Goal: Transaction & Acquisition: Purchase product/service

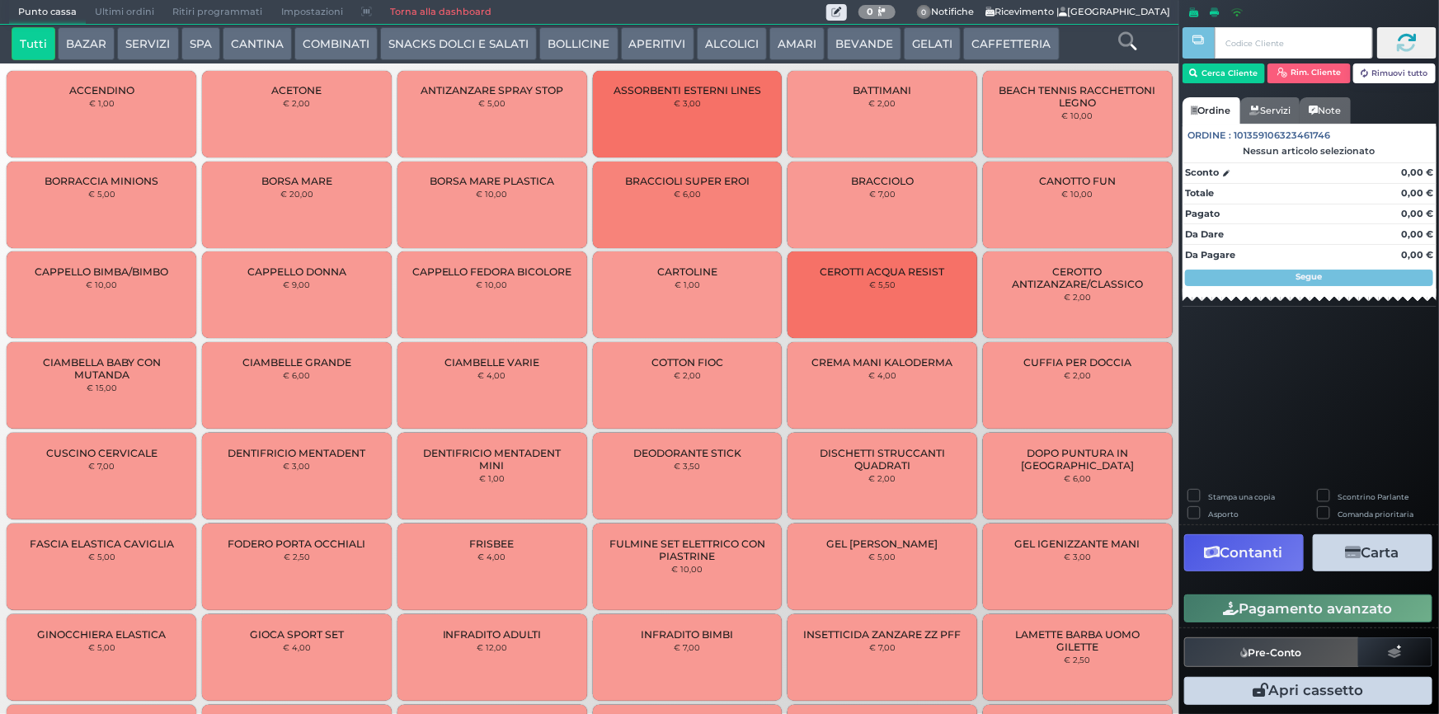
click at [186, 41] on button "SPA" at bounding box center [200, 43] width 39 height 33
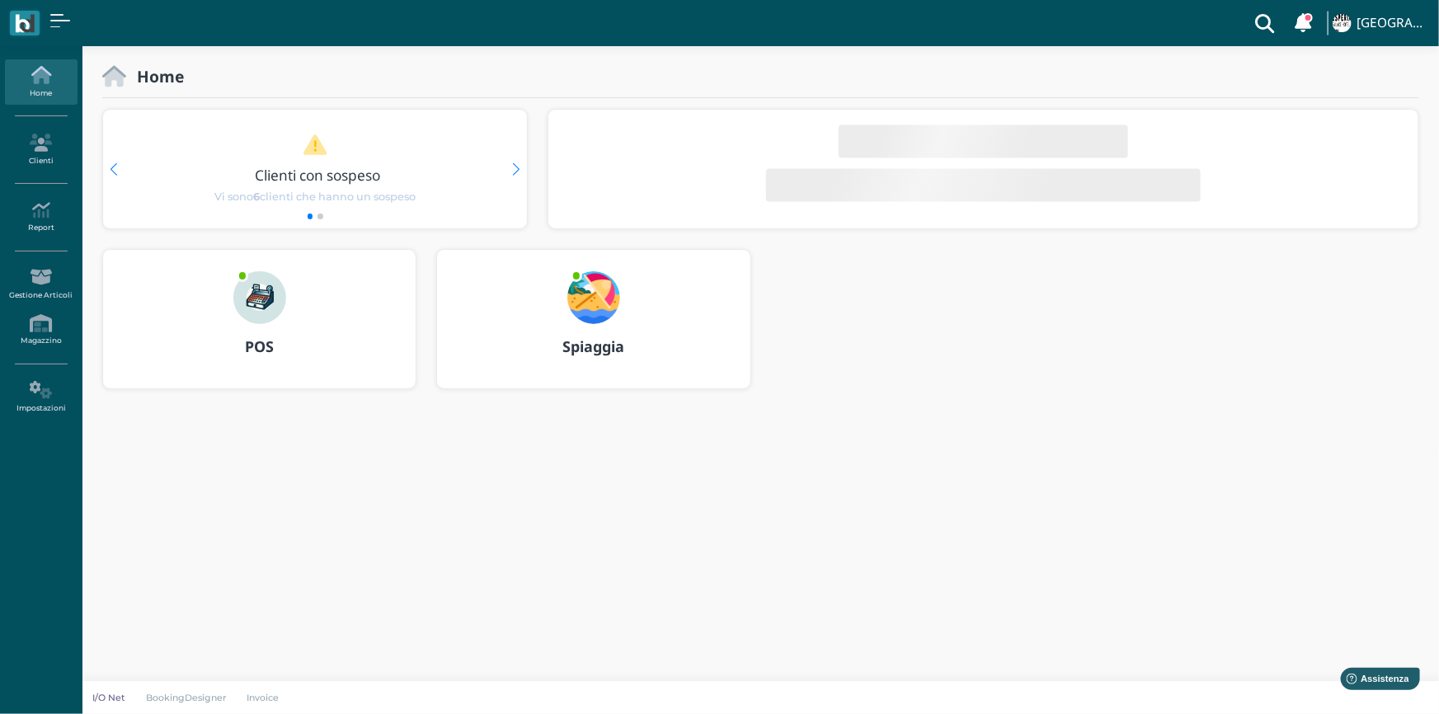
click at [599, 315] on img at bounding box center [593, 297] width 53 height 53
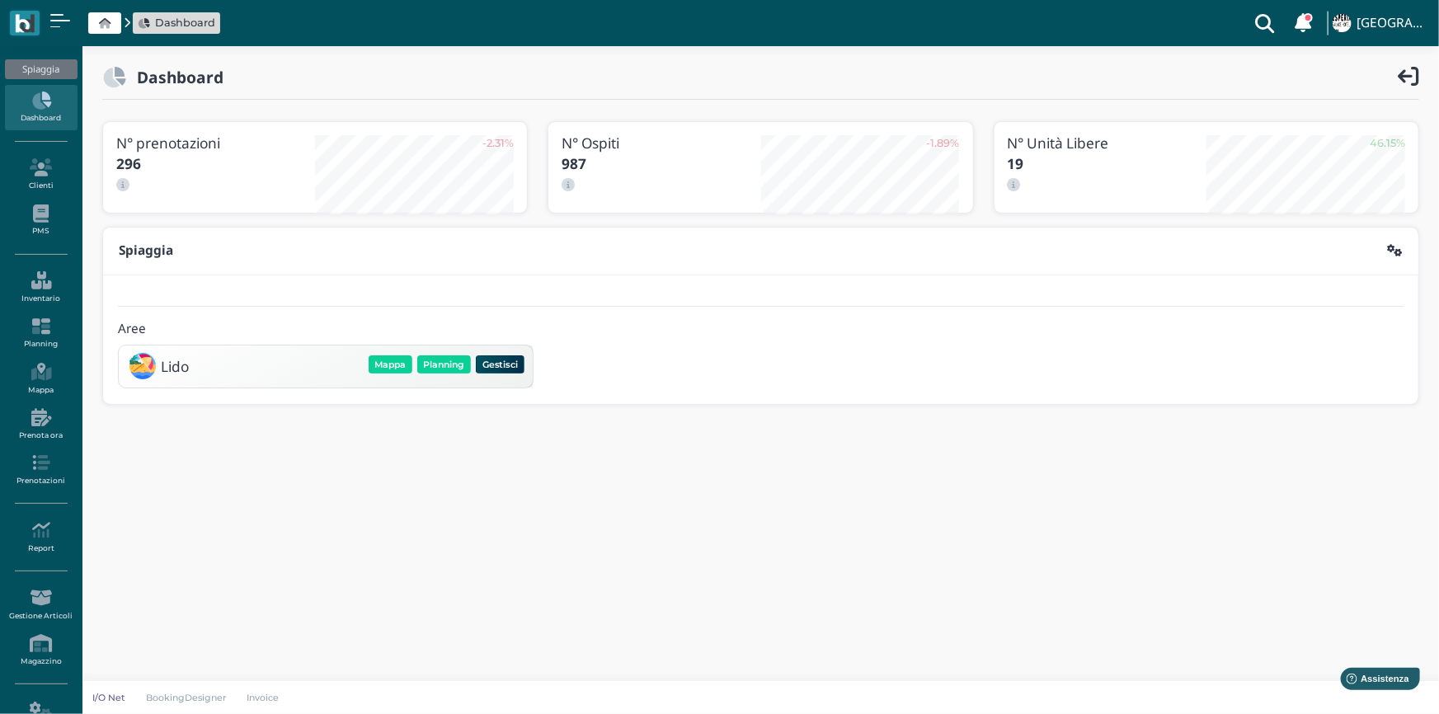
click at [39, 101] on icon at bounding box center [41, 101] width 72 height 18
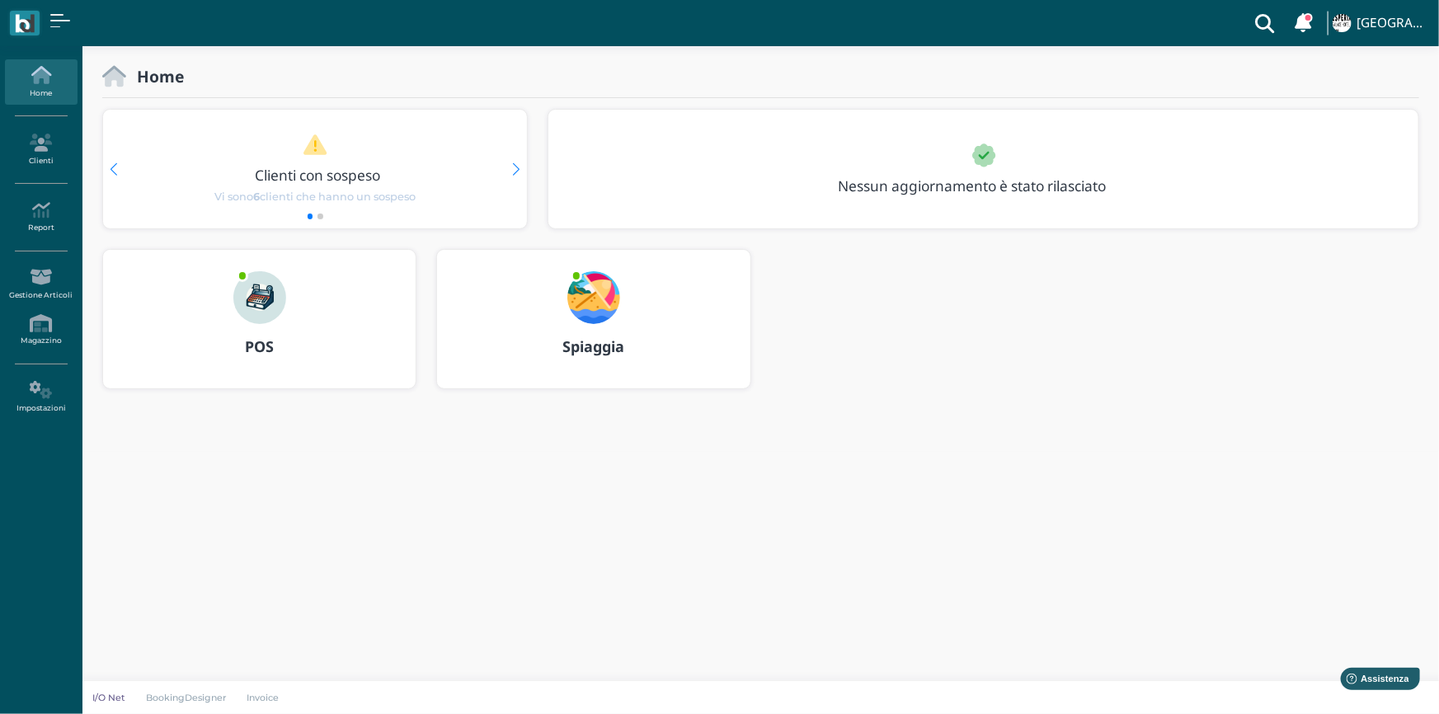
click at [249, 299] on img at bounding box center [259, 297] width 53 height 53
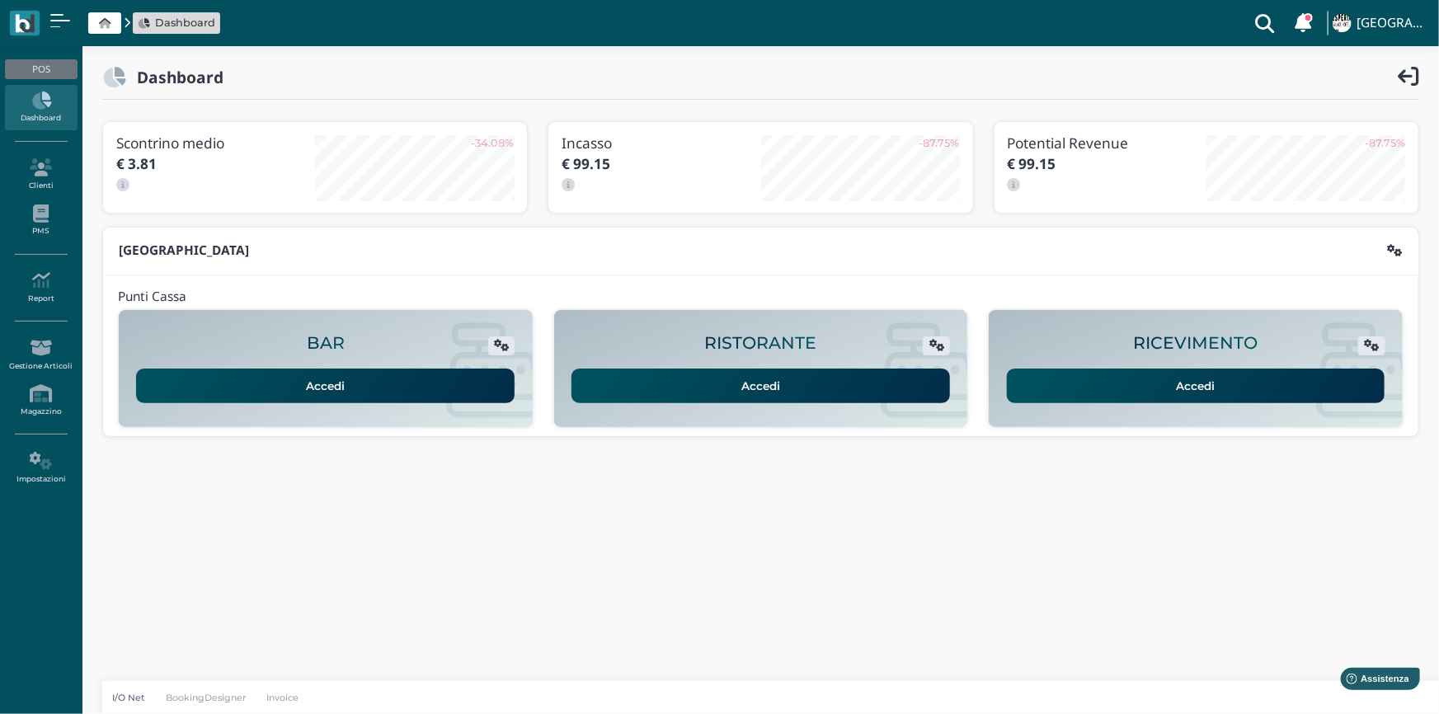
click at [1188, 386] on link "Accedi" at bounding box center [1196, 386] width 378 height 35
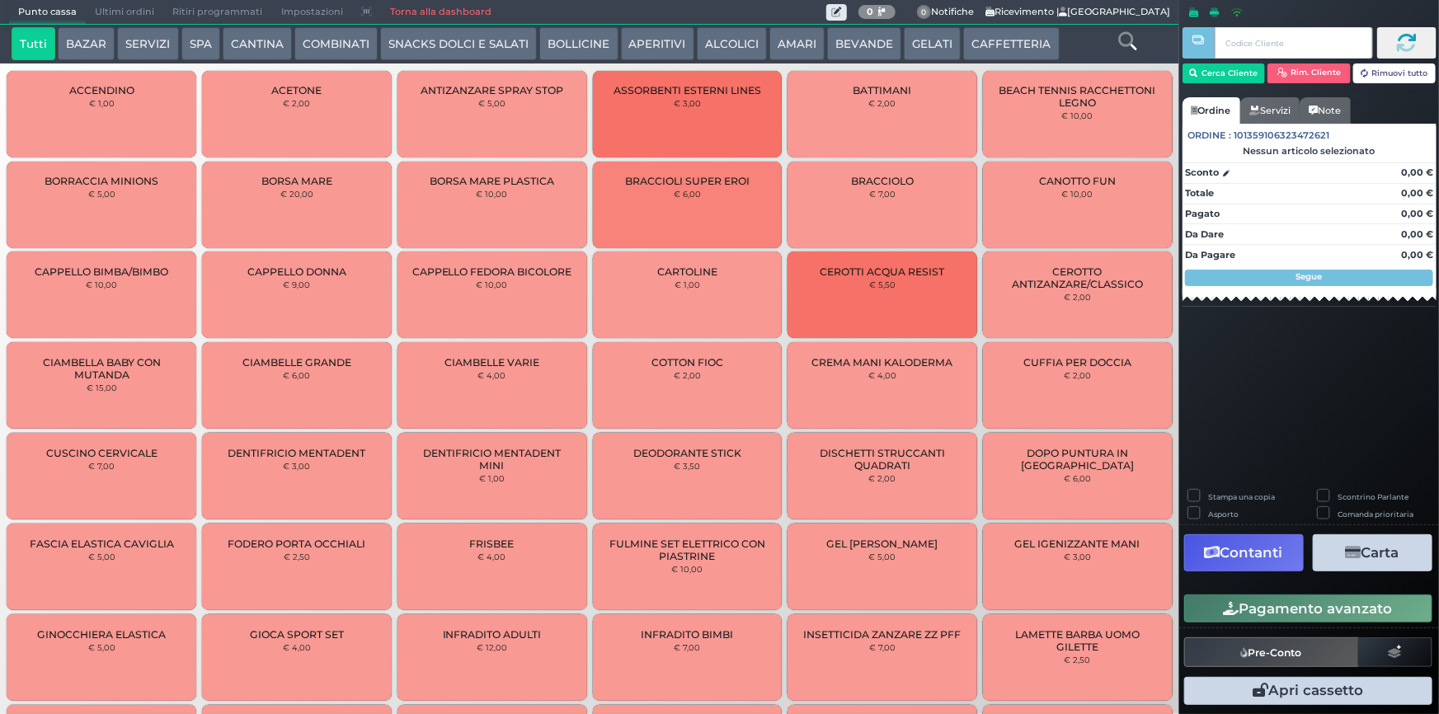
click at [190, 40] on button "SPA" at bounding box center [200, 43] width 39 height 33
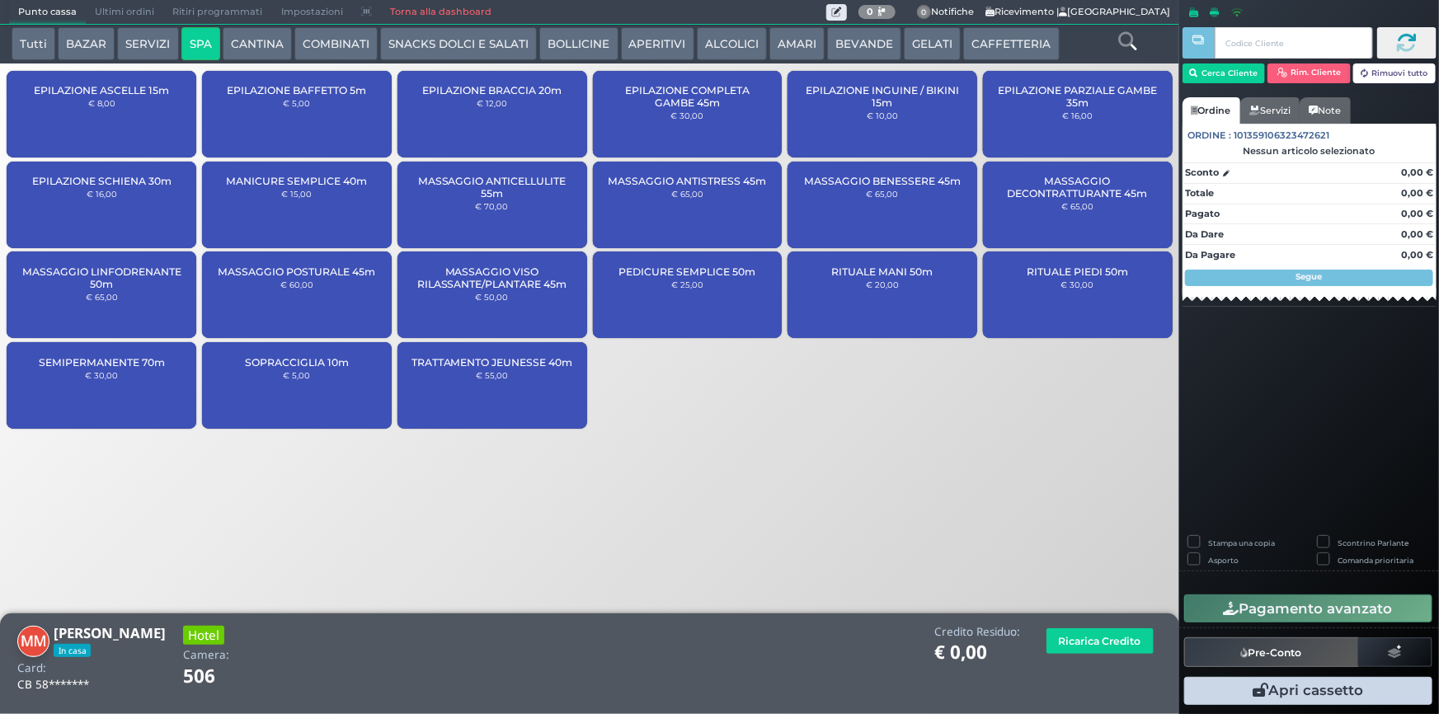
click at [666, 205] on div "MASSAGGIO ANTISTRESS 45m € 65,00" at bounding box center [688, 205] width 190 height 87
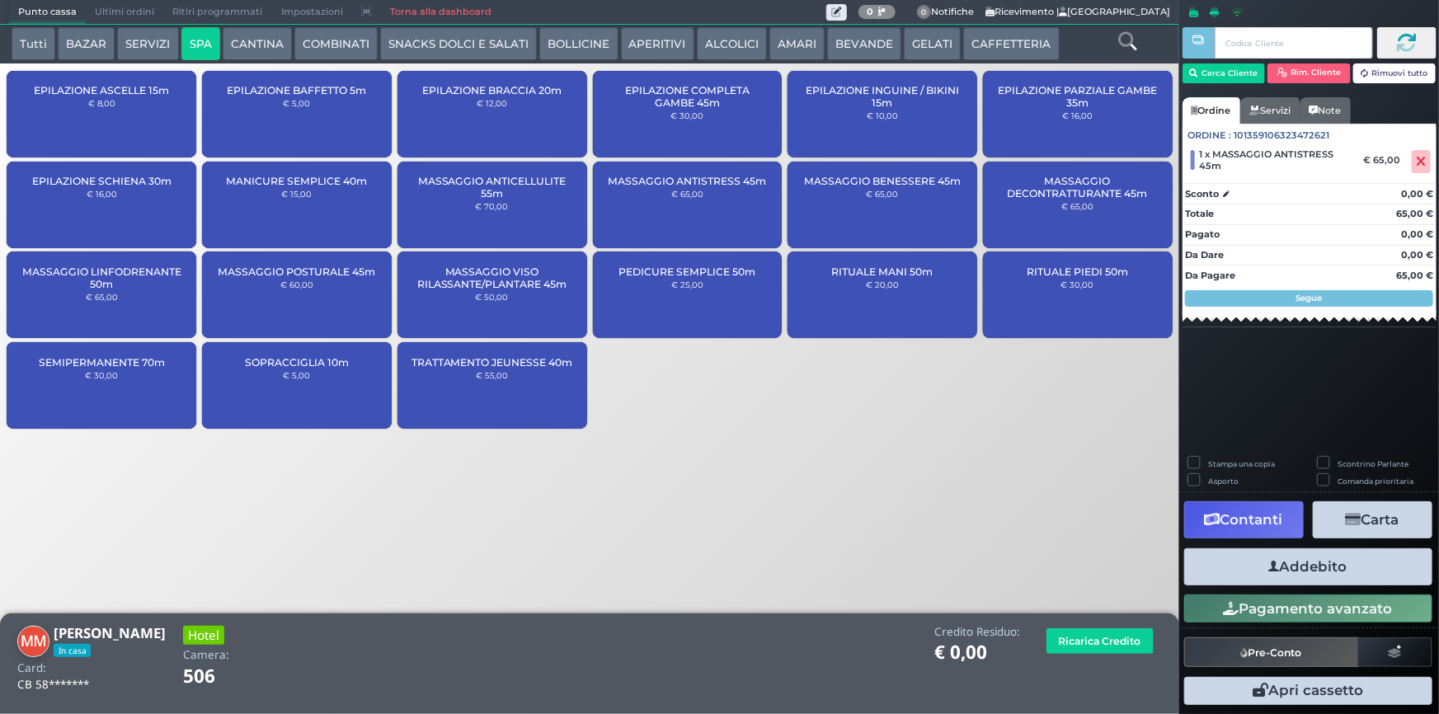
click at [1310, 569] on button "Addebito" at bounding box center [1308, 566] width 248 height 37
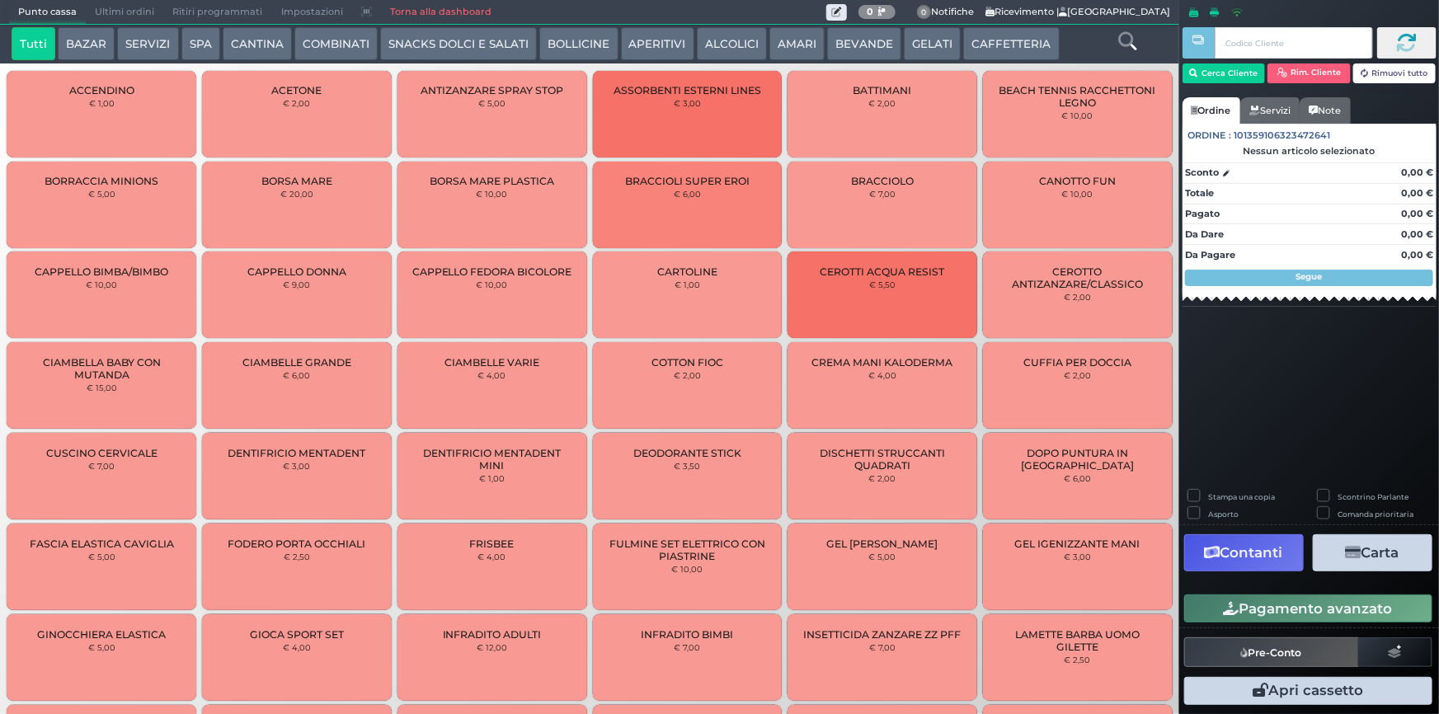
click at [200, 41] on button "SPA" at bounding box center [200, 43] width 39 height 33
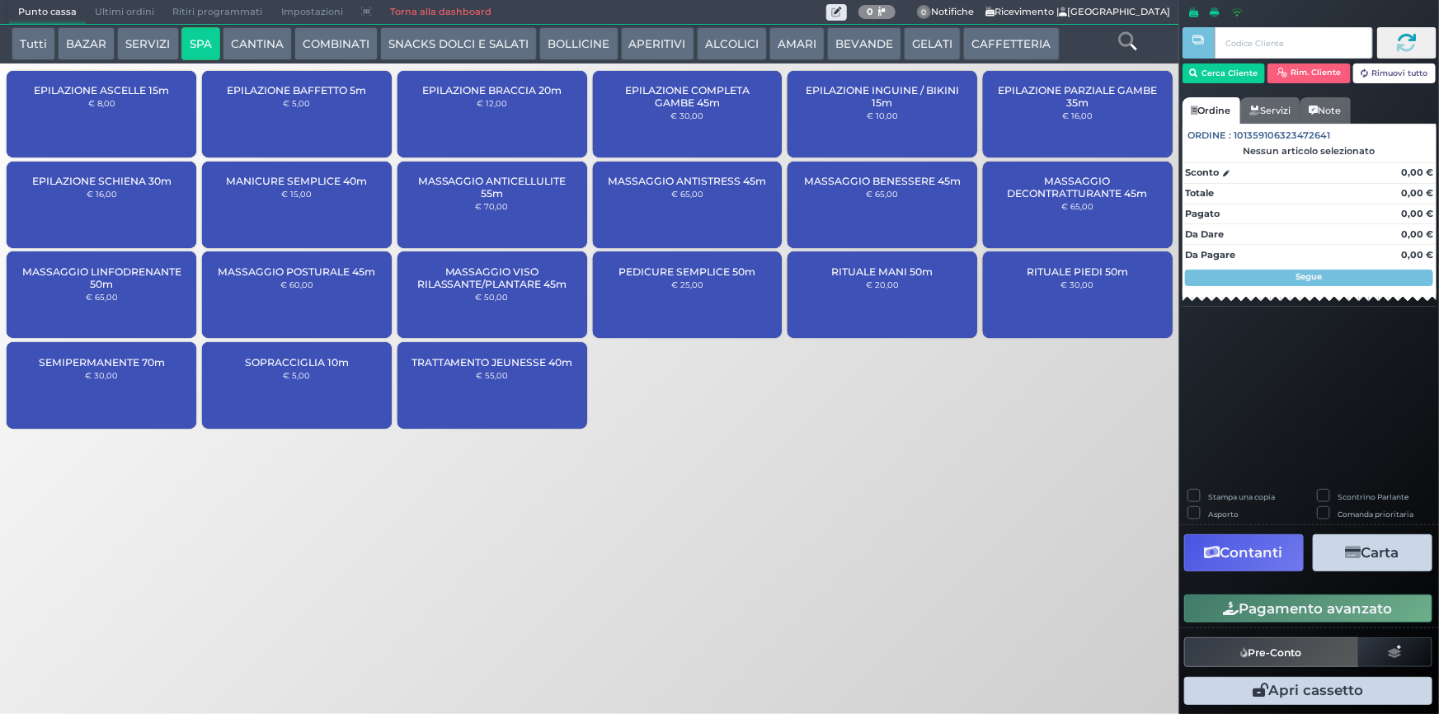
click at [679, 206] on div "MASSAGGIO ANTISTRESS 45m € 65,00" at bounding box center [688, 205] width 190 height 87
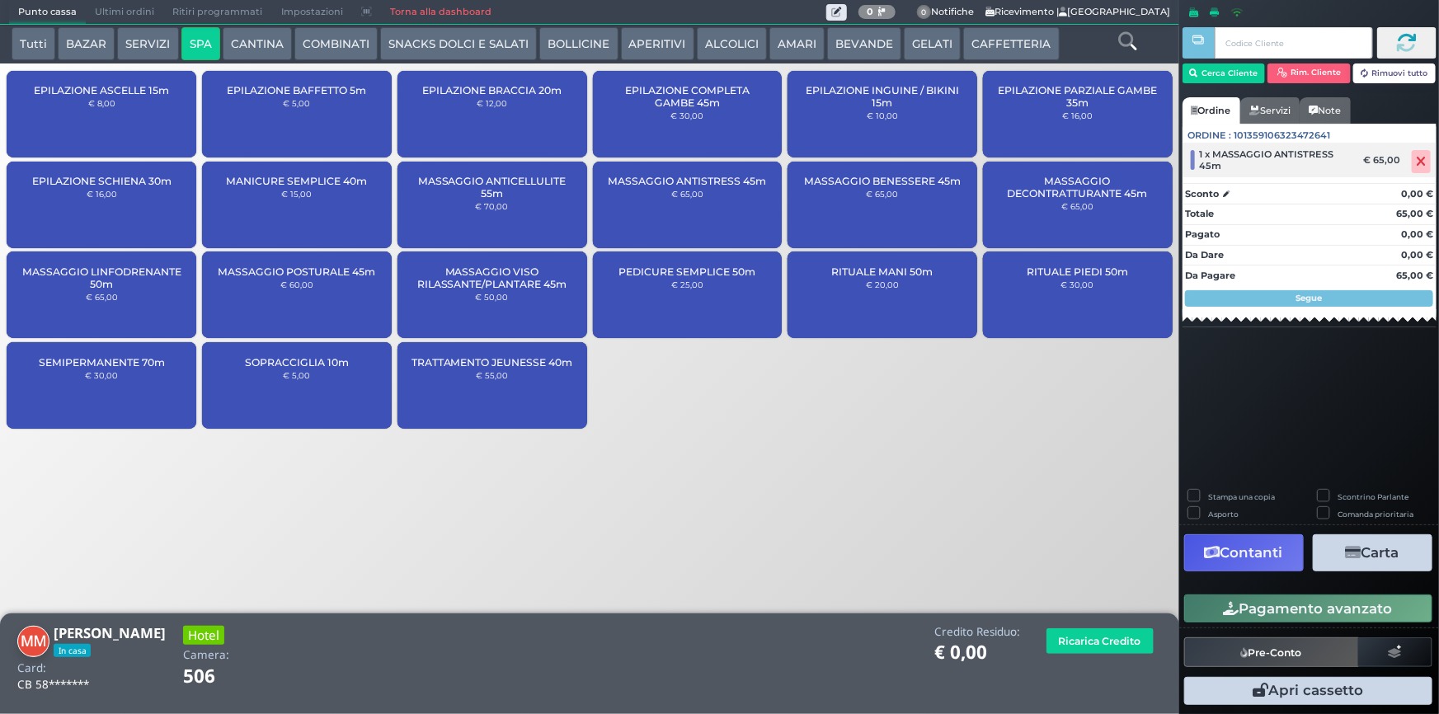
click at [1422, 162] on icon at bounding box center [1422, 162] width 10 height 1
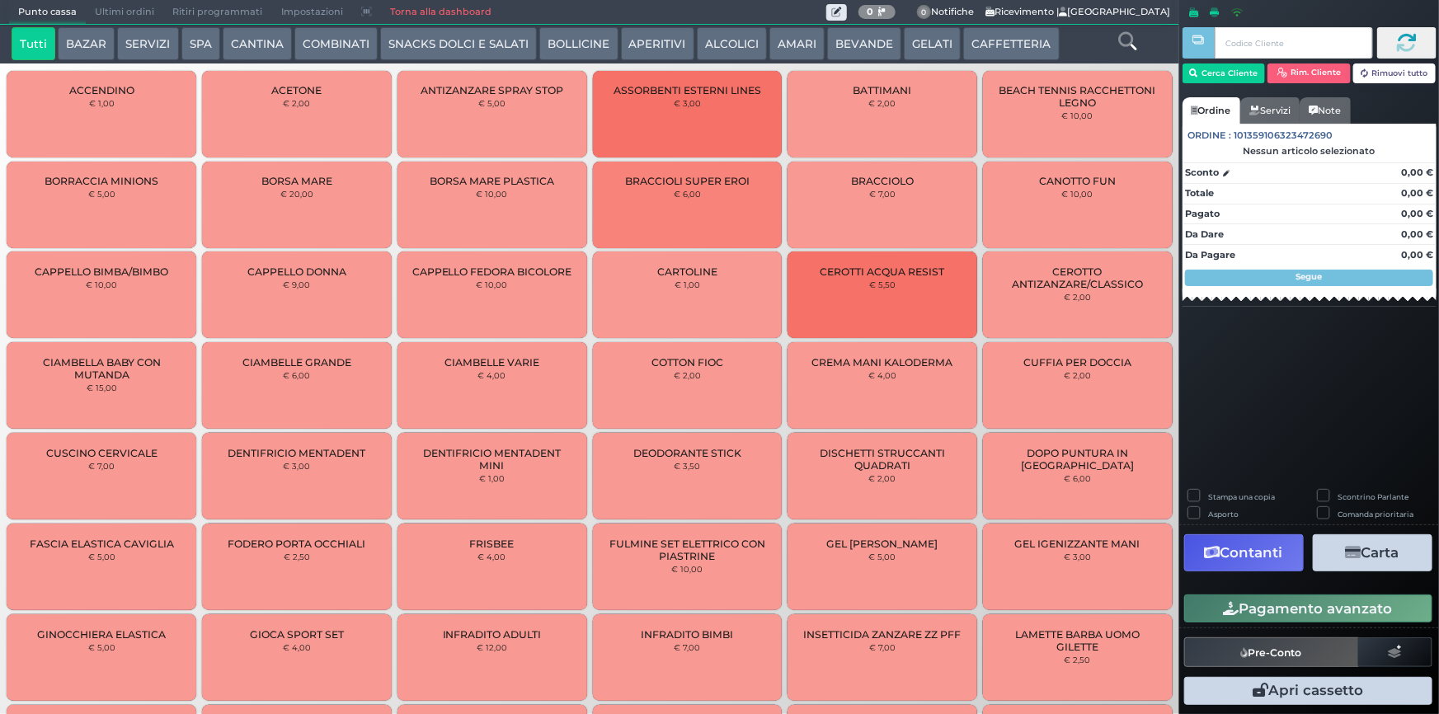
click at [206, 36] on button "SPA" at bounding box center [200, 43] width 39 height 33
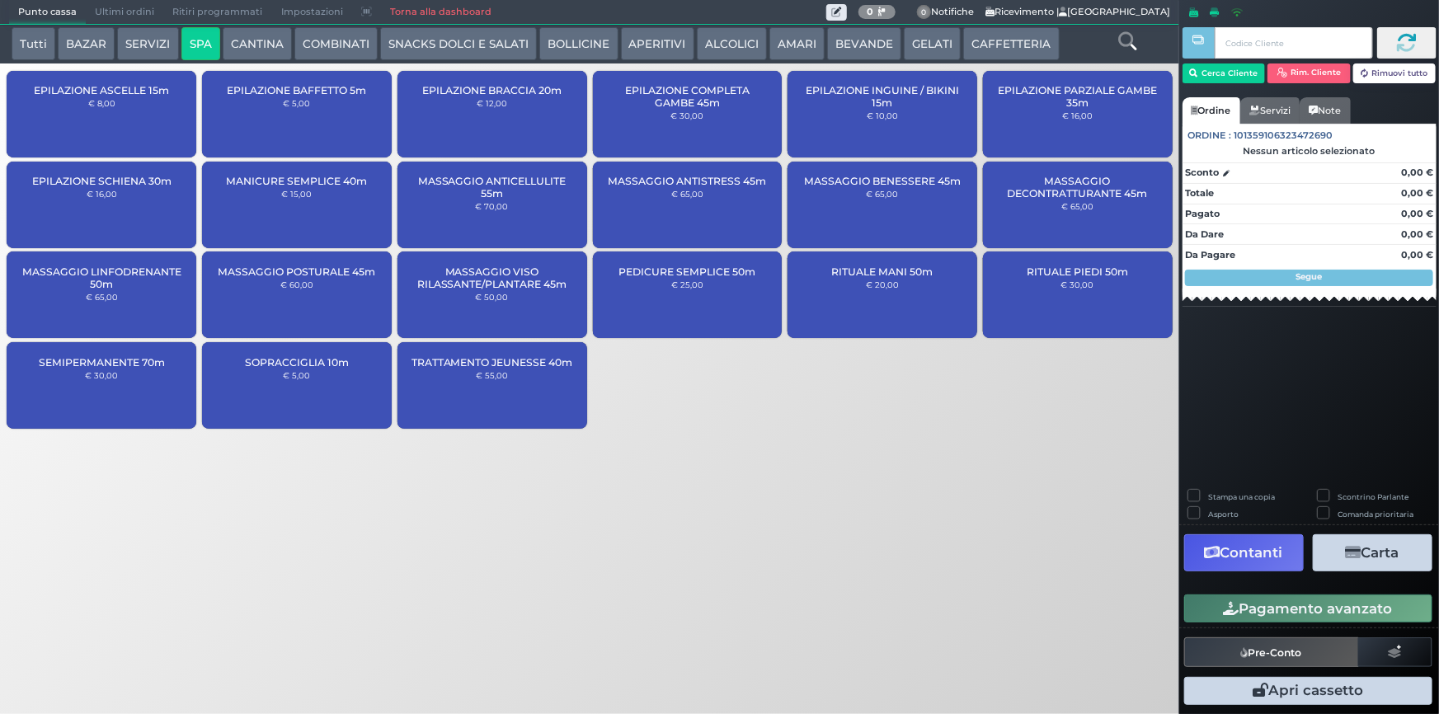
click at [181, 27] on button "SPA" at bounding box center [200, 43] width 39 height 33
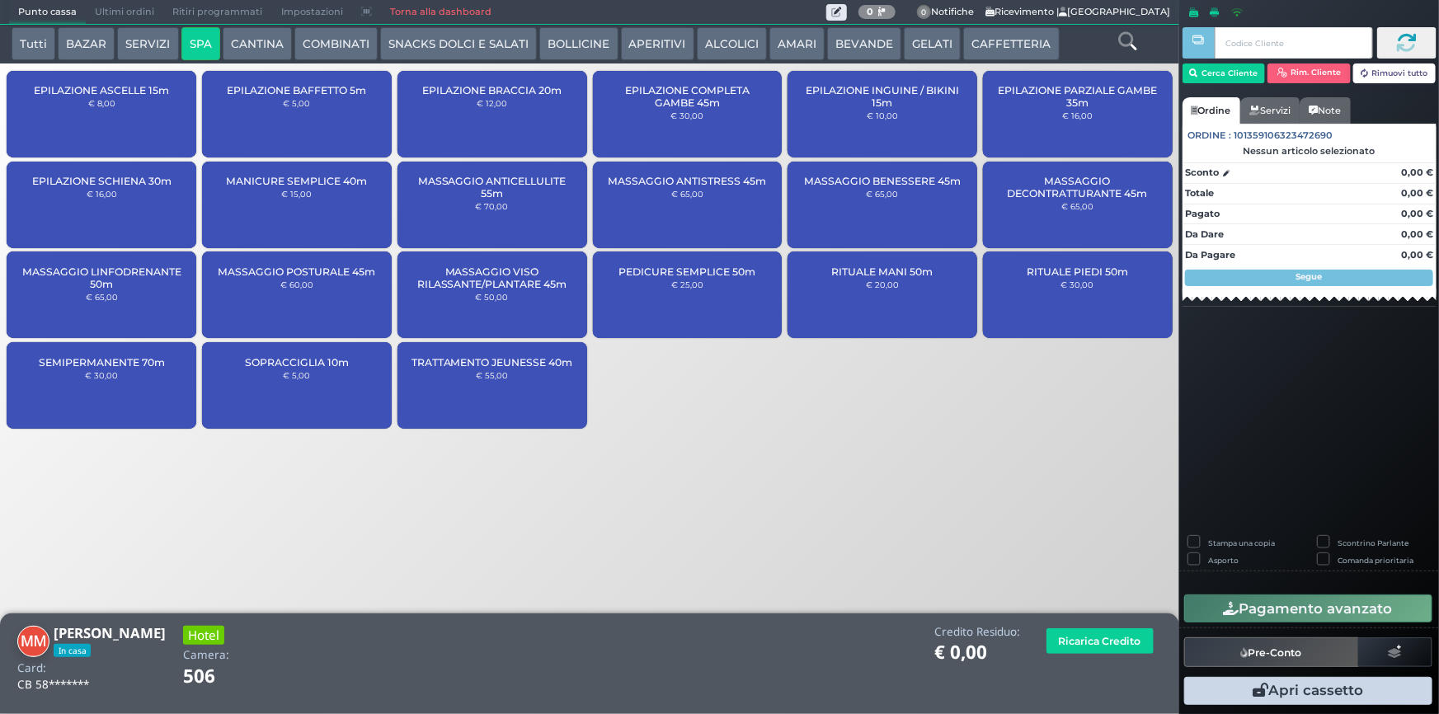
click at [676, 200] on div "MASSAGGIO ANTISTRESS 45m € 65,00" at bounding box center [688, 205] width 190 height 87
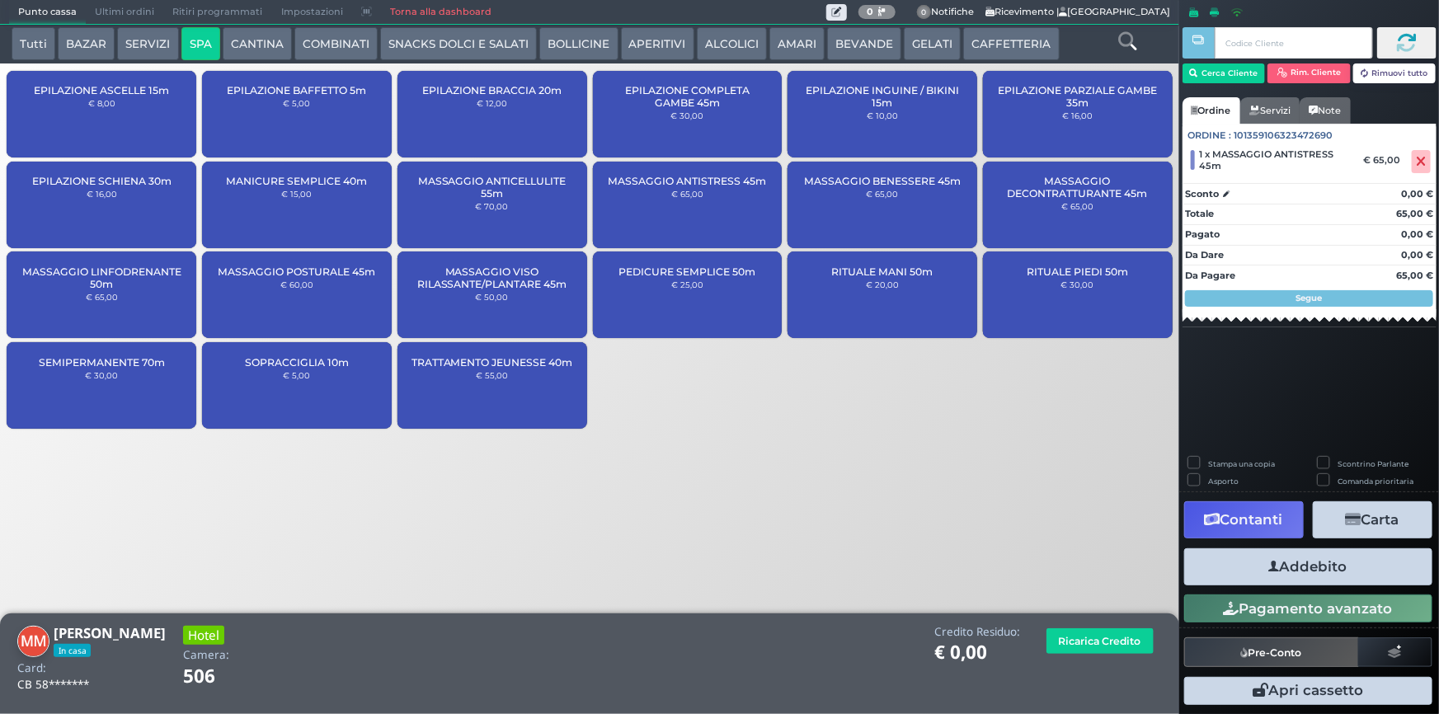
click at [1351, 576] on button "Addebito" at bounding box center [1308, 566] width 248 height 37
